Goal: Check status

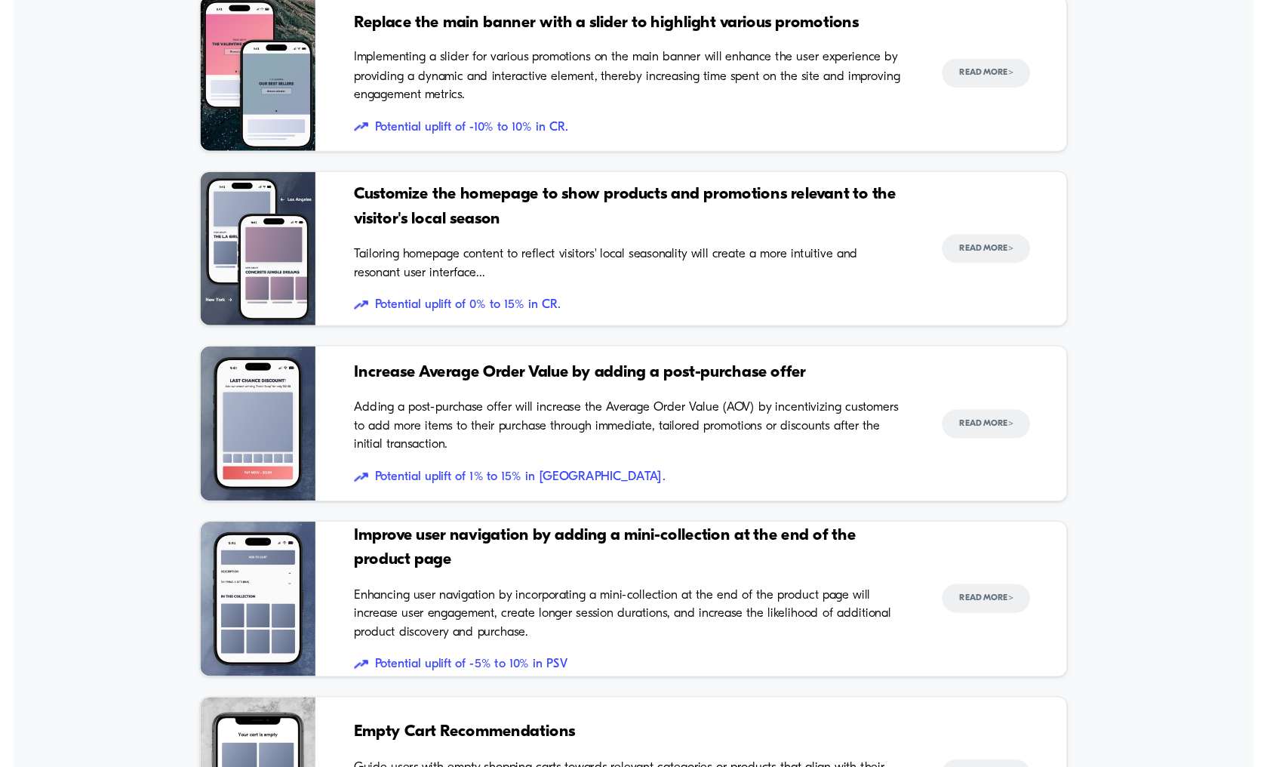
scroll to position [1250, 0]
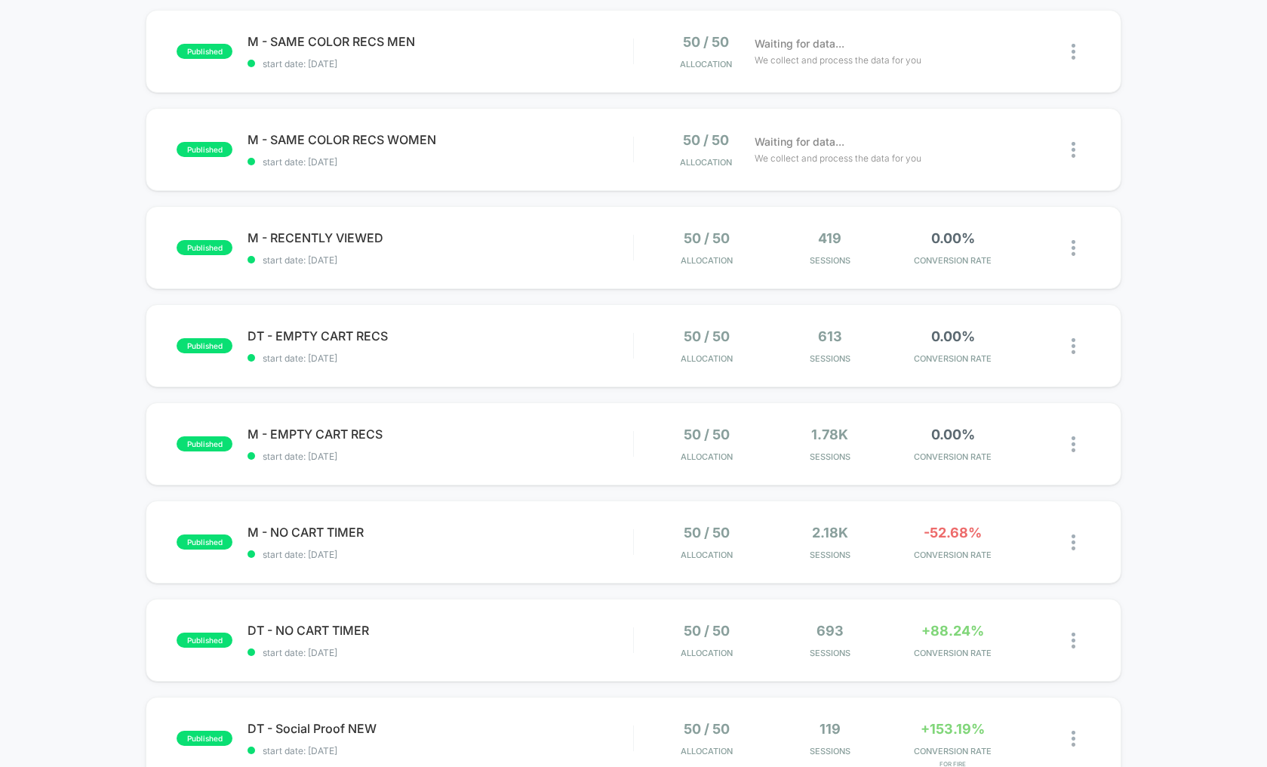
scroll to position [163, 0]
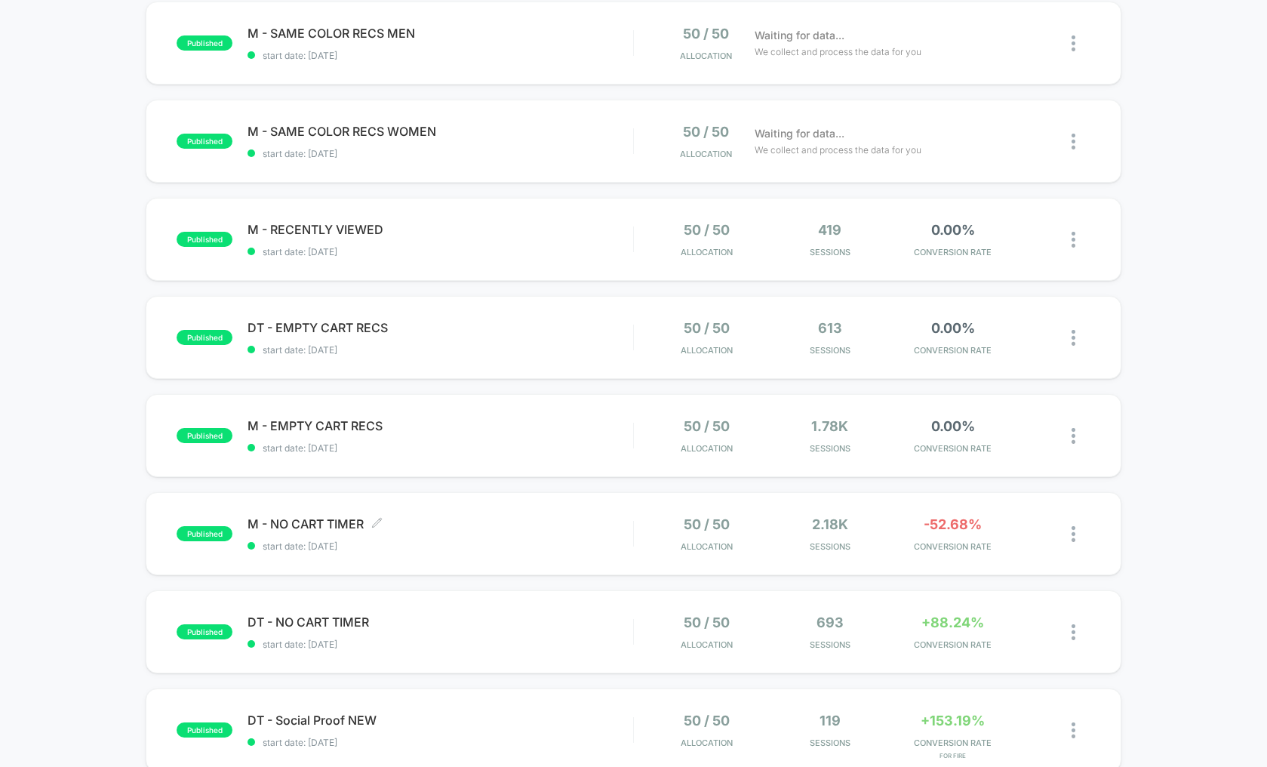
click at [531, 547] on span "start date: [DATE]" at bounding box center [441, 545] width 386 height 11
